Goal: Information Seeking & Learning: Learn about a topic

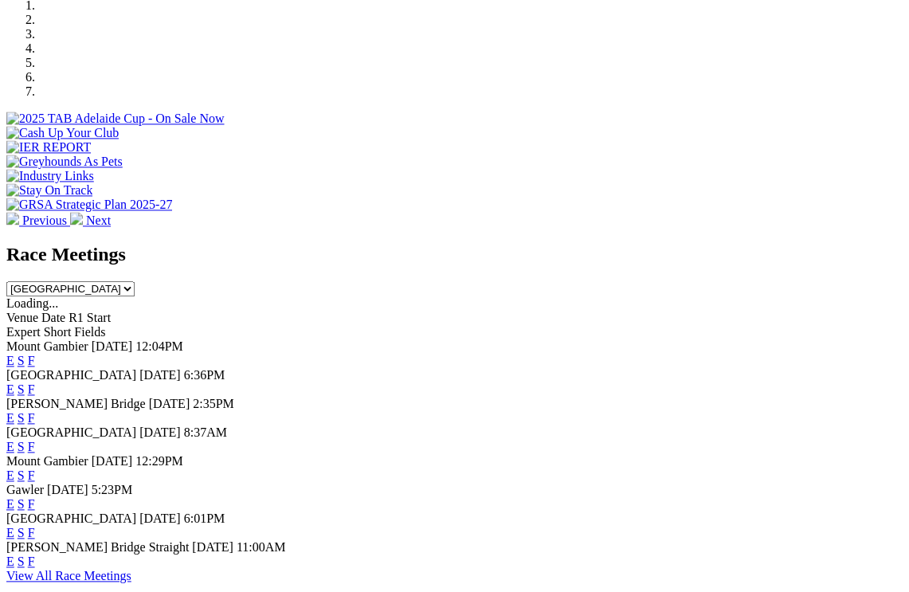
scroll to position [505, 0]
click at [79, 368] on span "[GEOGRAPHIC_DATA]" at bounding box center [71, 375] width 130 height 14
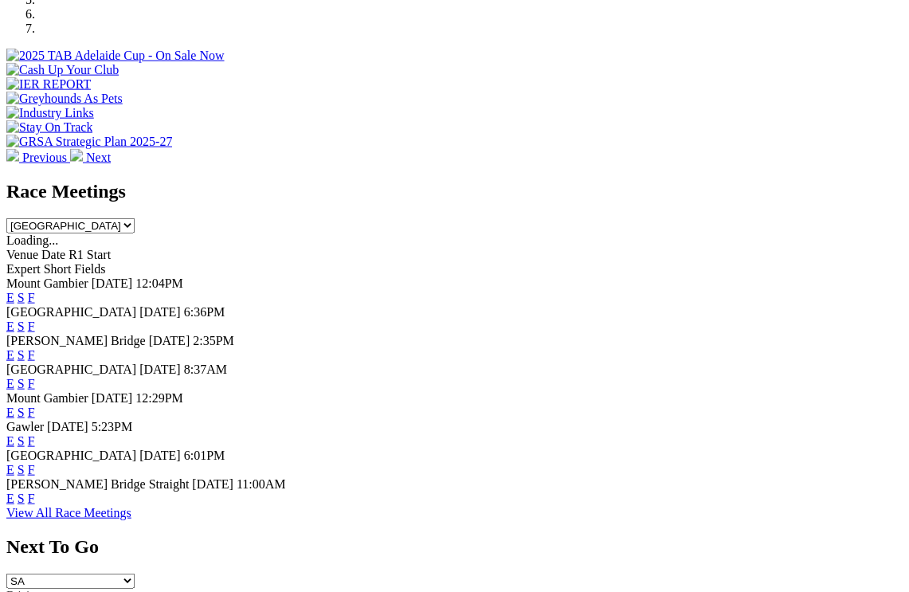
scroll to position [568, 0]
click at [14, 320] on link "E" at bounding box center [10, 327] width 8 height 14
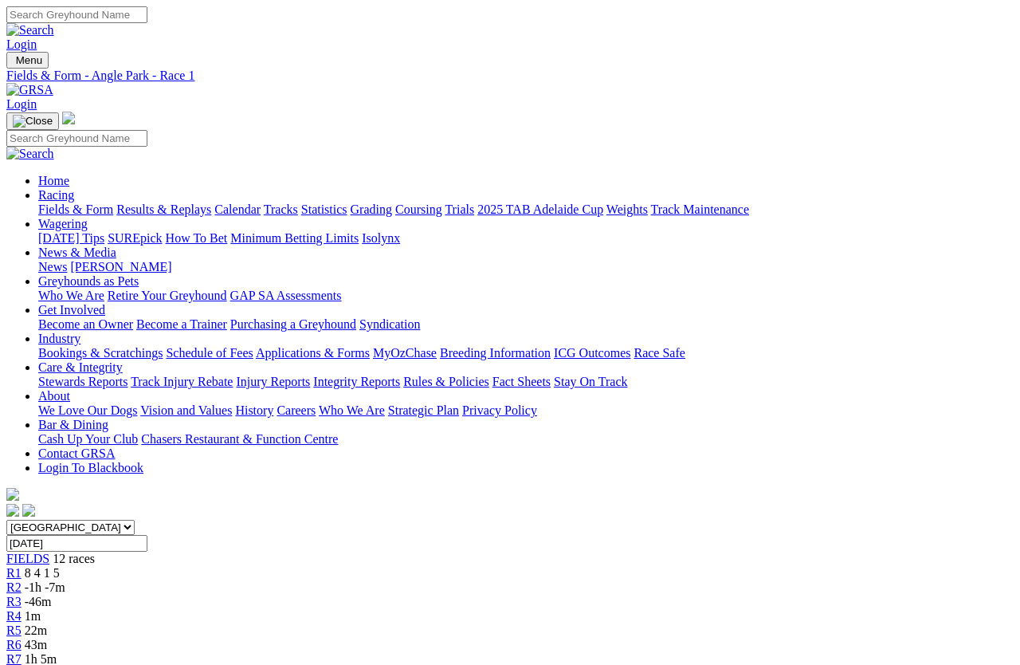
click at [74, 188] on link "Racing" at bounding box center [56, 195] width 36 height 14
click at [249, 580] on div "R2 -1h -7m" at bounding box center [509, 587] width 1007 height 14
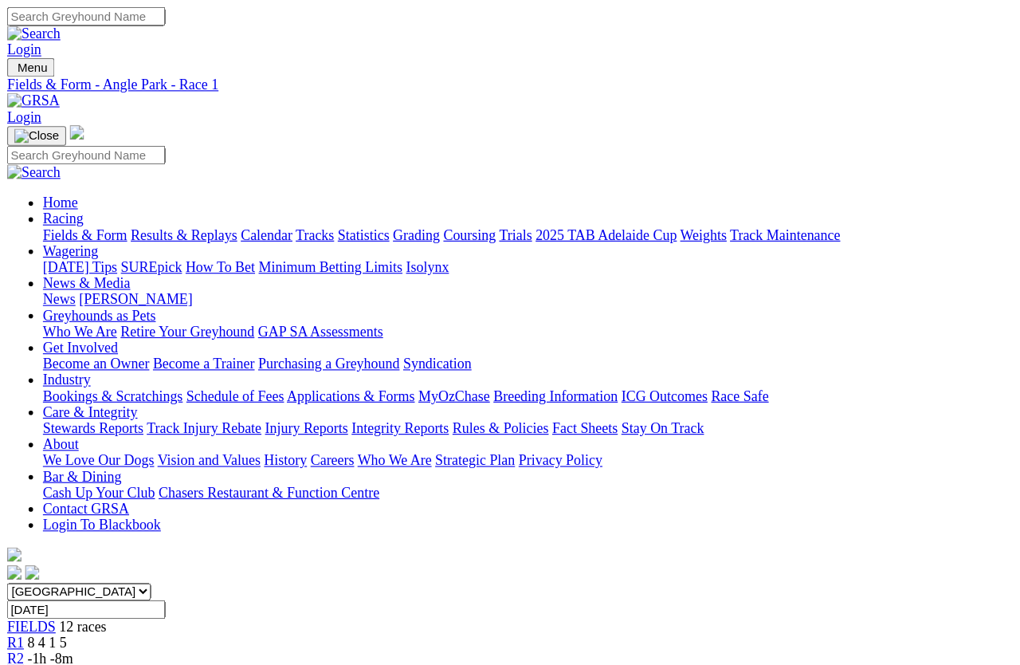
scroll to position [16, 0]
